Goal: Register for event/course

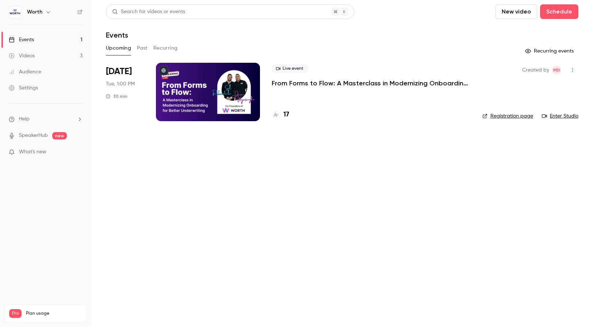
click at [289, 115] on div "17" at bounding box center [371, 115] width 199 height 10
click at [286, 113] on h4 "17" at bounding box center [286, 115] width 6 height 10
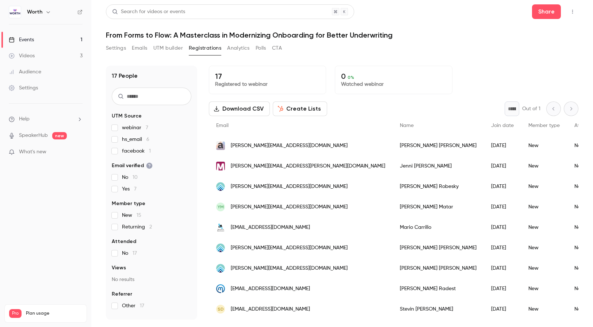
click at [164, 153] on label "facebook 1" at bounding box center [152, 150] width 80 height 7
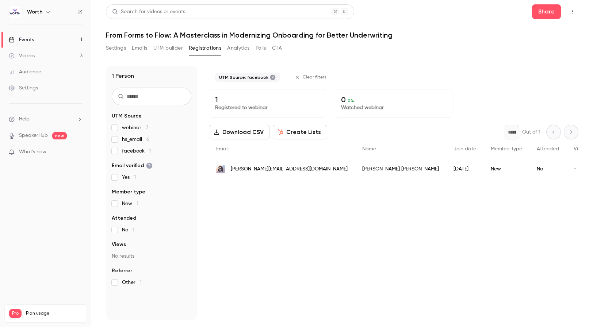
click at [164, 153] on label "facebook 1" at bounding box center [152, 150] width 80 height 7
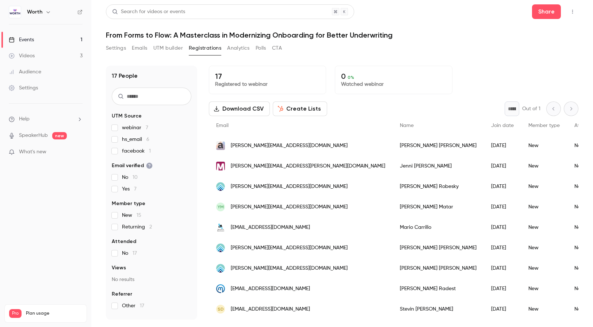
click at [153, 177] on label "No 10" at bounding box center [152, 177] width 80 height 7
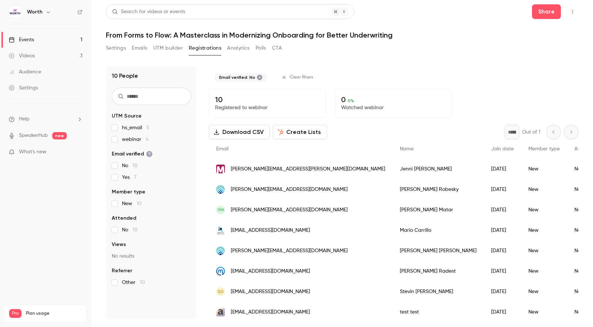
click at [151, 168] on label "No 10" at bounding box center [152, 165] width 80 height 7
